Goal: Transaction & Acquisition: Download file/media

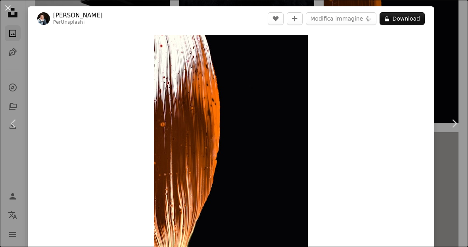
scroll to position [0, 257]
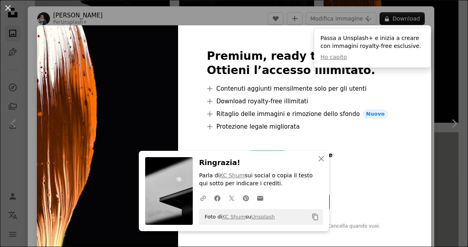
click at [453, 96] on div "An X shape Premium, ready to use images. Ottieni l’accesso illimitato. A plus s…" at bounding box center [234, 123] width 468 height 247
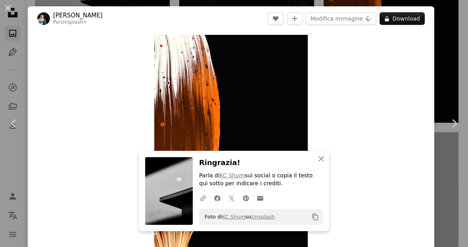
click at [443, 105] on div "An X shape Chevron left Chevron right [PERSON_NAME] Per Unsplash+ A heart A plu…" at bounding box center [234, 123] width 468 height 247
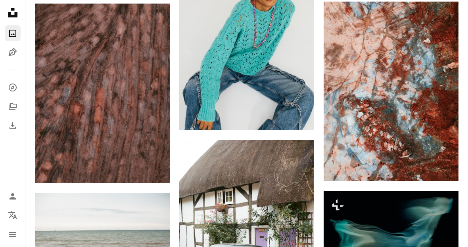
scroll to position [8316, 0]
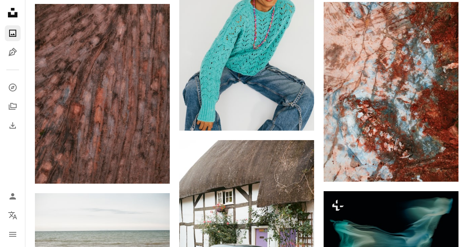
click at [423, 80] on img at bounding box center [390, 92] width 135 height 180
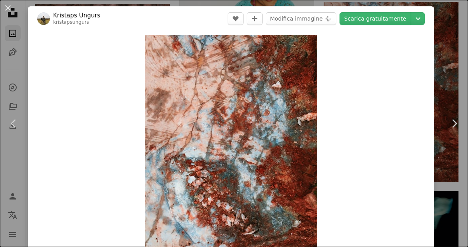
click at [419, 19] on icon "Chevron down" at bounding box center [417, 19] width 13 height 10
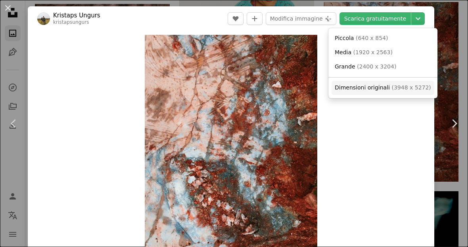
click at [396, 90] on span "( 3948 x 5272 )" at bounding box center [410, 87] width 39 height 6
